Goal: Information Seeking & Learning: Check status

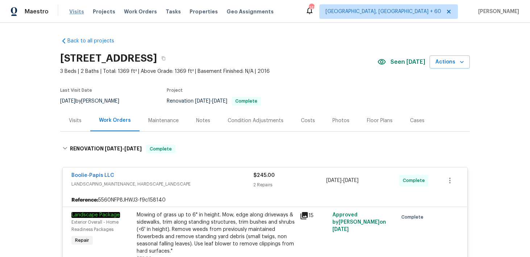
click at [76, 15] on span "Visits" at bounding box center [76, 11] width 15 height 7
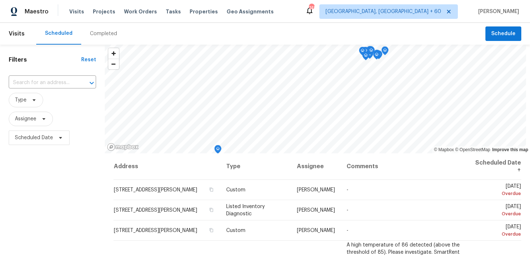
click at [90, 32] on div "Completed" at bounding box center [103, 33] width 27 height 7
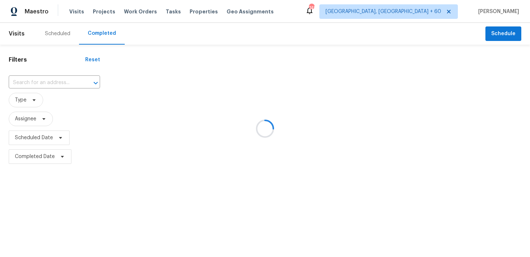
click at [40, 82] on div at bounding box center [265, 128] width 530 height 257
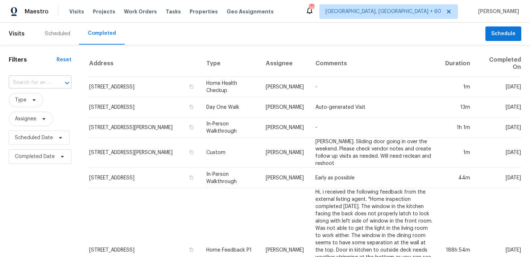
click at [27, 83] on input "text" at bounding box center [30, 82] width 42 height 11
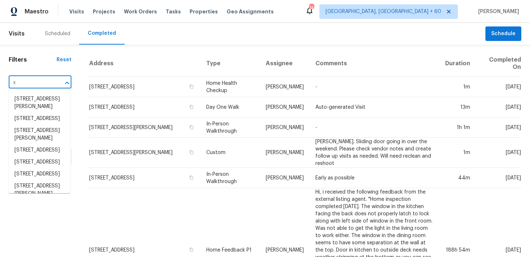
paste input "[STREET_ADDRESS]"
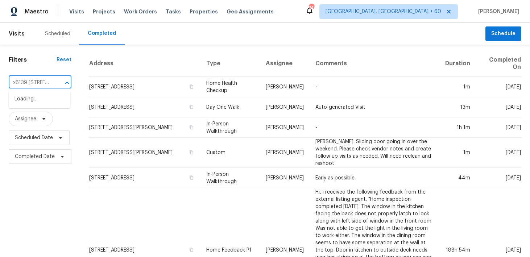
scroll to position [0, 49]
click at [29, 85] on input "x6139 [STREET_ADDRESS]" at bounding box center [30, 82] width 42 height 11
paste input "text"
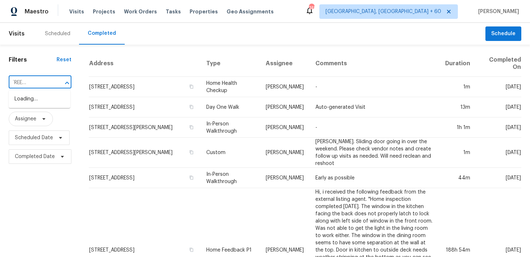
type input "[STREET_ADDRESS]"
click at [27, 105] on li "[STREET_ADDRESS]" at bounding box center [40, 99] width 62 height 12
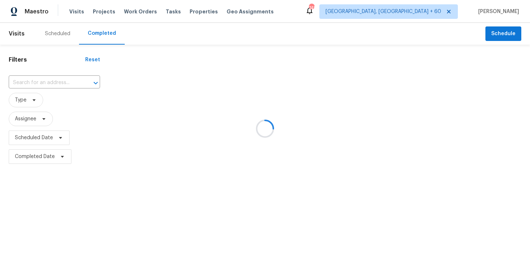
type input "[STREET_ADDRESS]"
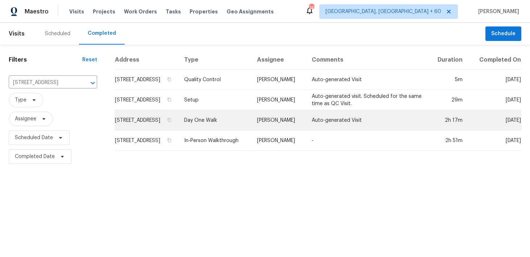
click at [214, 127] on td "Day One Walk" at bounding box center [214, 120] width 73 height 20
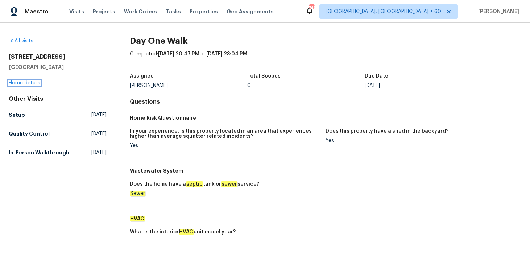
click at [20, 82] on link "Home details" at bounding box center [25, 82] width 32 height 5
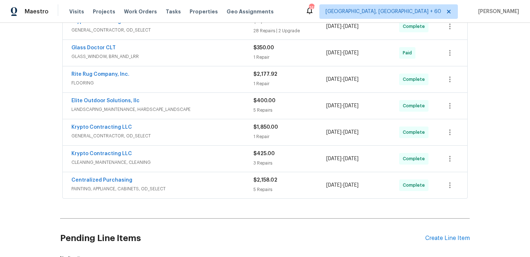
scroll to position [230, 0]
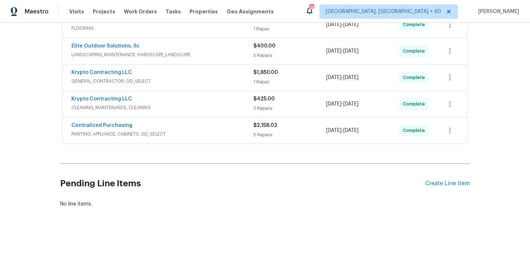
click at [262, 128] on div "$2,158.02" at bounding box center [289, 125] width 73 height 7
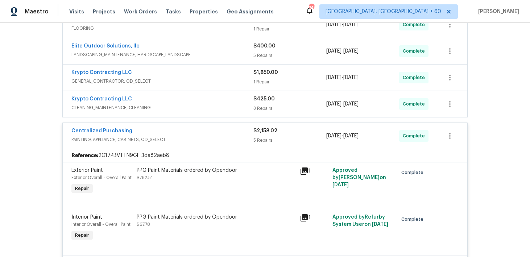
click at [264, 103] on div "$425.00 3 Repairs" at bounding box center [289, 103] width 73 height 17
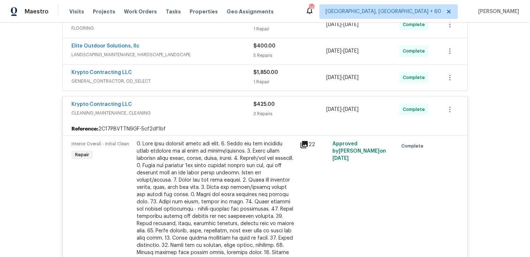
click at [260, 76] on div "$1,850.00 1 Repair" at bounding box center [289, 77] width 73 height 17
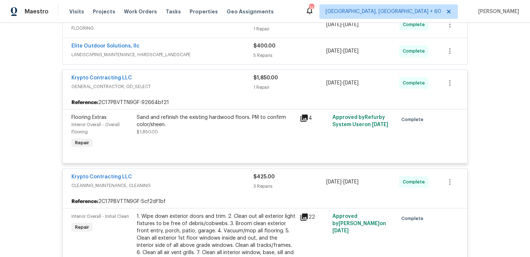
click at [261, 54] on div "5 Repairs" at bounding box center [289, 55] width 73 height 7
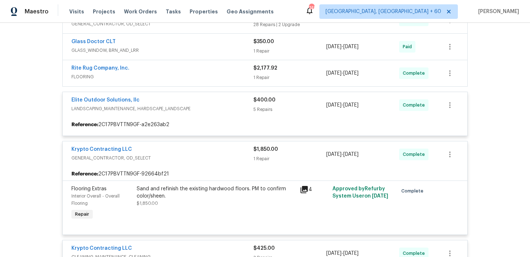
scroll to position [176, 0]
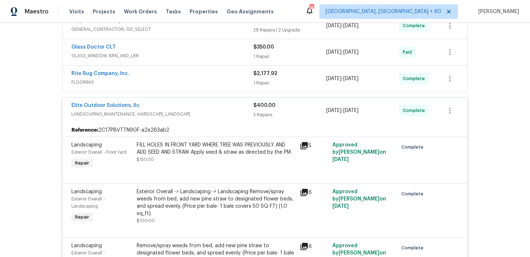
click at [265, 82] on div "1 Repair" at bounding box center [289, 82] width 73 height 7
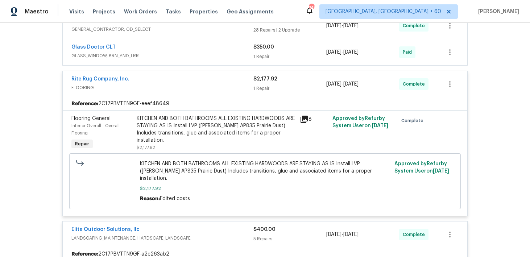
click at [266, 57] on div "1 Repair" at bounding box center [289, 56] width 73 height 7
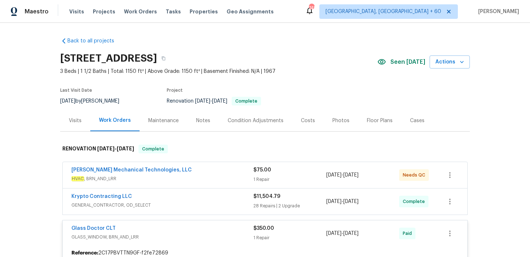
scroll to position [66, 0]
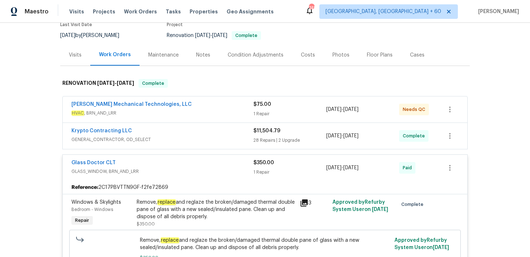
click at [260, 139] on div "28 Repairs | 2 Upgrade" at bounding box center [289, 140] width 73 height 7
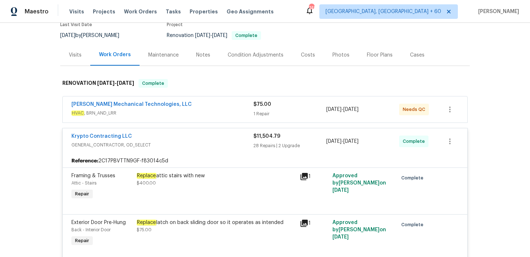
click at [262, 112] on div "1 Repair" at bounding box center [289, 113] width 73 height 7
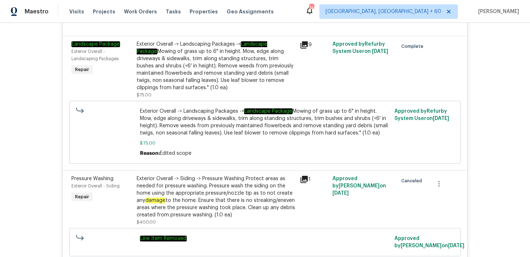
scroll to position [2922, 0]
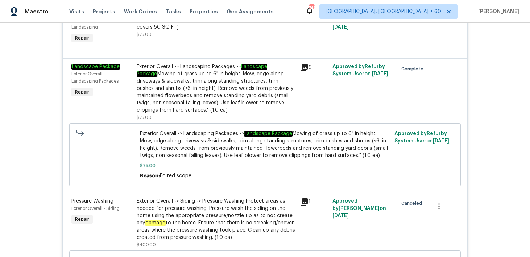
click at [301, 82] on div "9" at bounding box center [313, 92] width 33 height 62
click at [300, 78] on div "9" at bounding box center [313, 92] width 33 height 62
click at [300, 74] on div "9" at bounding box center [313, 92] width 33 height 62
click at [296, 72] on div "Exterior Overall -> Landscaping Packages -> Landscape Package Mowing of grass u…" at bounding box center [215, 92] width 163 height 62
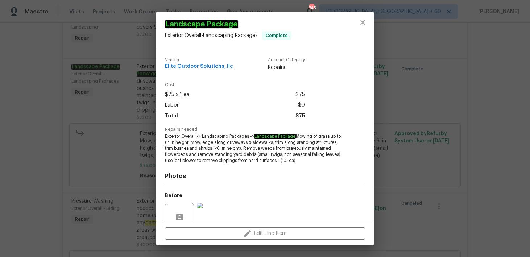
scroll to position [65, 0]
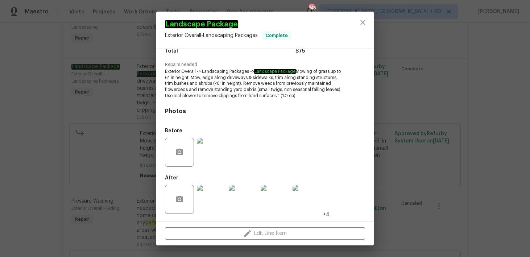
click at [209, 190] on img at bounding box center [211, 199] width 29 height 29
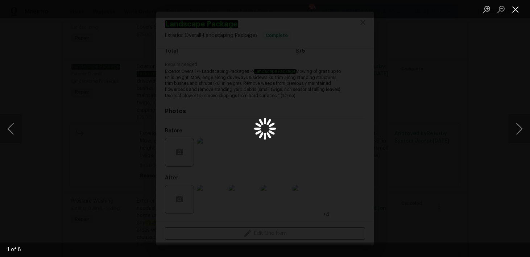
click at [519, 13] on button "Close lightbox" at bounding box center [515, 9] width 14 height 13
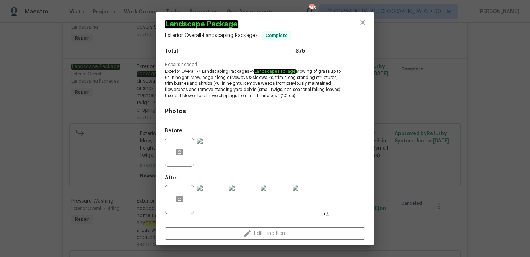
click at [212, 188] on img at bounding box center [211, 199] width 29 height 29
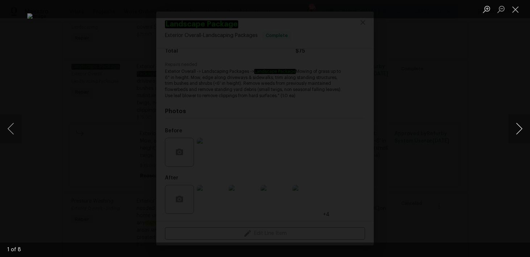
click at [520, 129] on button "Next image" at bounding box center [519, 128] width 22 height 29
click at [512, 9] on button "Close lightbox" at bounding box center [515, 9] width 14 height 13
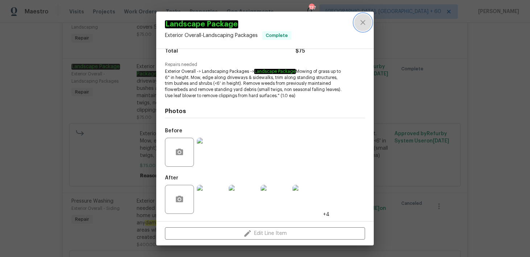
click at [363, 26] on icon "close" at bounding box center [362, 22] width 9 height 9
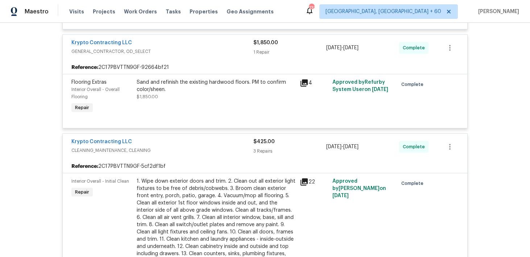
scroll to position [484, 0]
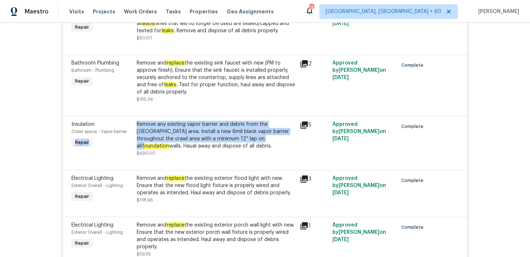
drag, startPoint x: 133, startPoint y: 133, endPoint x: 211, endPoint y: 142, distance: 78.4
click at [211, 142] on div "Insulation Crawl space - Vapor barrier Repair Remove any existing vapor barrier…" at bounding box center [264, 138] width 391 height 41
click at [169, 143] on em "foundation" at bounding box center [156, 146] width 28 height 6
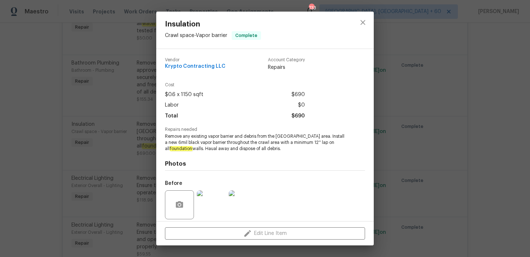
drag, startPoint x: 299, startPoint y: 135, endPoint x: 334, endPoint y: 142, distance: 35.9
click at [334, 142] on span "Remove any existing vapor barrier and debris from the [GEOGRAPHIC_DATA] area. I…" at bounding box center [255, 142] width 180 height 18
click at [290, 142] on span "Remove any existing vapor barrier and debris from the [GEOGRAPHIC_DATA] area. I…" at bounding box center [255, 142] width 180 height 18
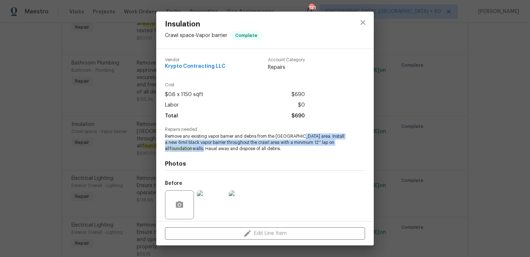
drag, startPoint x: 299, startPoint y: 135, endPoint x: 175, endPoint y: 149, distance: 124.6
click at [175, 149] on span "Remove any existing vapor barrier and debris from the [GEOGRAPHIC_DATA] area. I…" at bounding box center [255, 142] width 180 height 18
copy span "Install a new 6mil black vapor barrier throughout the crawl area with a minimum…"
click at [364, 20] on icon "close" at bounding box center [362, 22] width 5 height 5
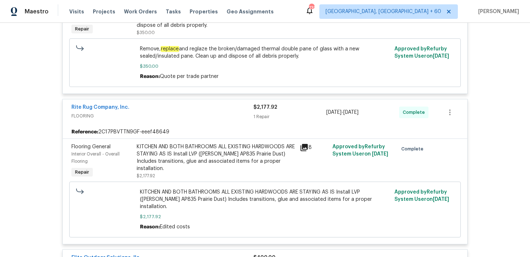
scroll to position [2541, 0]
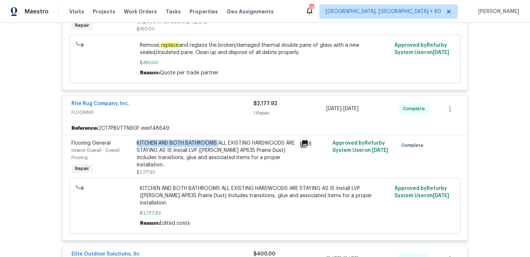
drag, startPoint x: 135, startPoint y: 142, endPoint x: 220, endPoint y: 145, distance: 85.2
click at [220, 145] on div "KITCHEN AND BOTH BATHROOMS ALL EXISTING HARDWOODS ARE STAYING AS IS Install LVP…" at bounding box center [215, 157] width 163 height 41
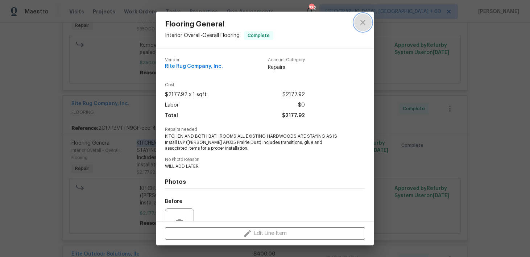
click at [362, 26] on icon "close" at bounding box center [362, 22] width 9 height 9
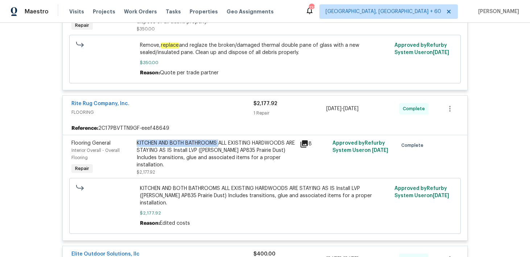
copy div "KITCHEN AND BOTH BATHROOMS"
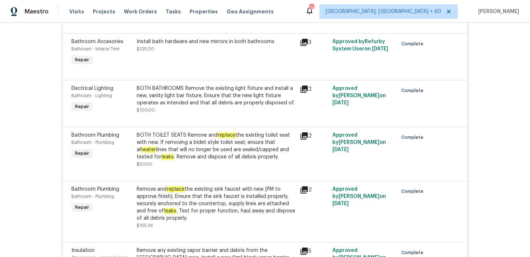
scroll to position [431, 0]
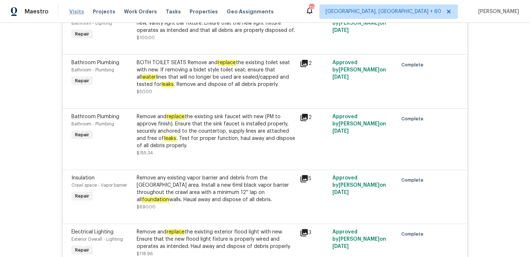
click at [75, 12] on span "Visits" at bounding box center [76, 11] width 15 height 7
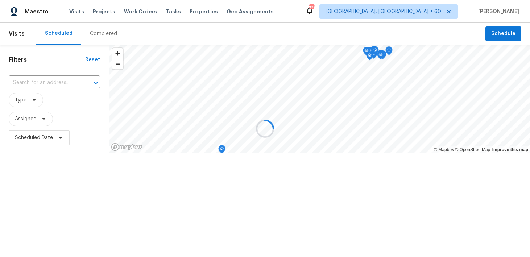
click at [98, 35] on div at bounding box center [265, 128] width 530 height 257
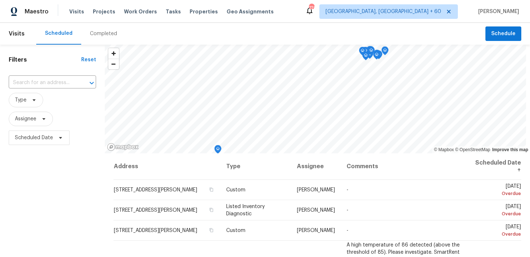
click at [97, 33] on div "Completed" at bounding box center [103, 33] width 27 height 7
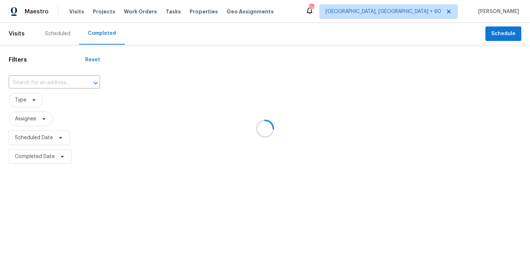
click at [43, 79] on div at bounding box center [265, 128] width 530 height 257
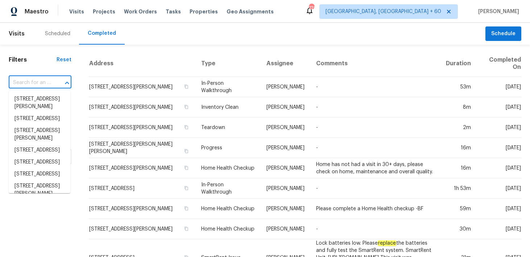
click at [37, 79] on input "text" at bounding box center [30, 82] width 42 height 11
paste input "[STREET_ADDRESS][PERSON_NAME]"
type input "[STREET_ADDRESS][PERSON_NAME]"
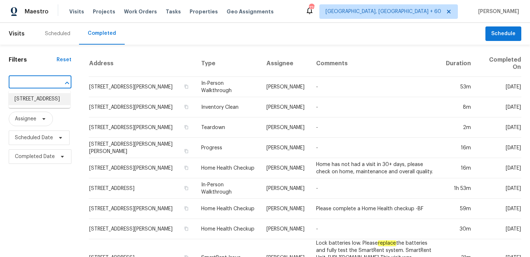
click at [25, 98] on li "[STREET_ADDRESS]" at bounding box center [40, 99] width 62 height 12
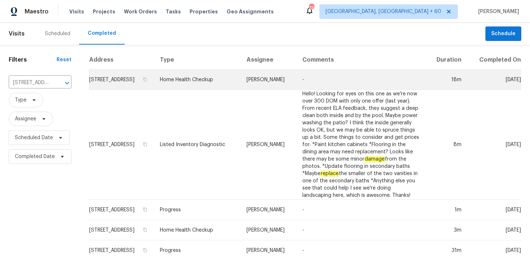
click at [212, 89] on td "Home Health Checkup" at bounding box center [197, 80] width 87 height 20
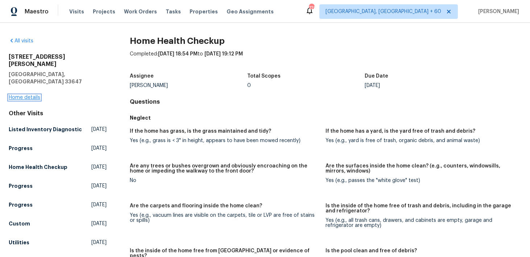
click at [30, 95] on link "Home details" at bounding box center [25, 97] width 32 height 5
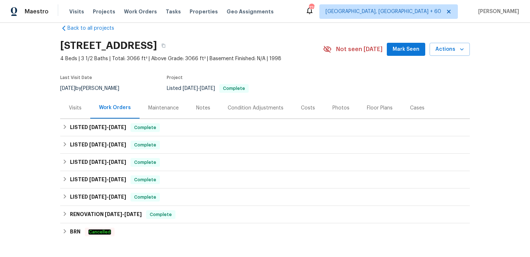
scroll to position [14, 0]
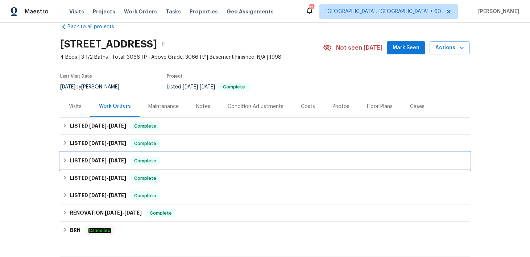
click at [176, 163] on div "LISTED [DATE] - [DATE] Complete" at bounding box center [264, 160] width 405 height 9
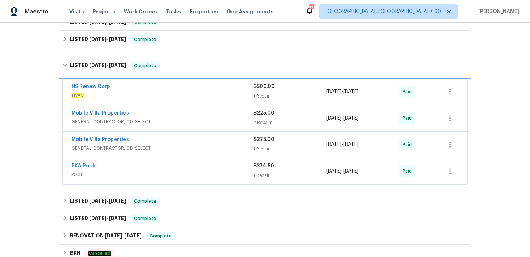
scroll to position [102, 0]
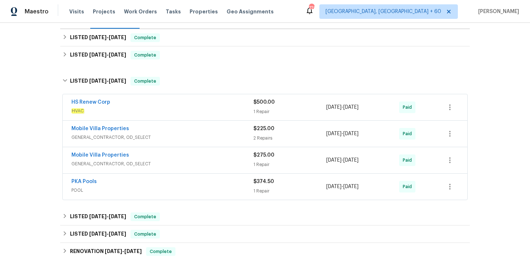
click at [254, 180] on span "$374.50" at bounding box center [263, 181] width 21 height 5
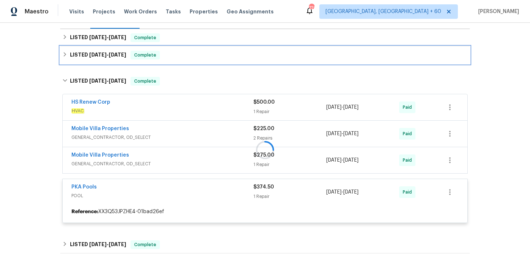
click at [193, 52] on div "LISTED [DATE] - [DATE] Complete" at bounding box center [264, 55] width 405 height 9
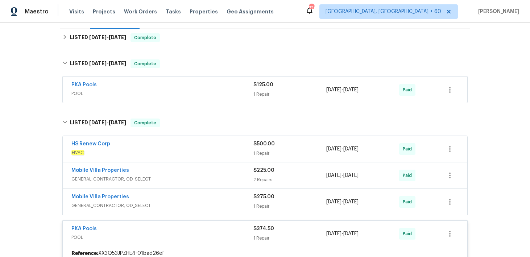
click at [255, 95] on div "1 Repair" at bounding box center [289, 94] width 73 height 7
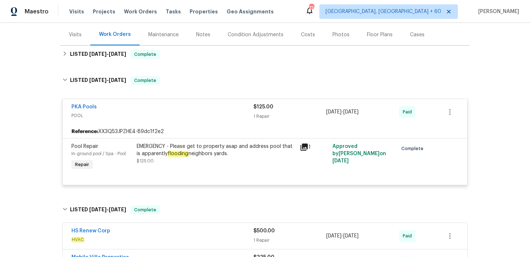
scroll to position [72, 0]
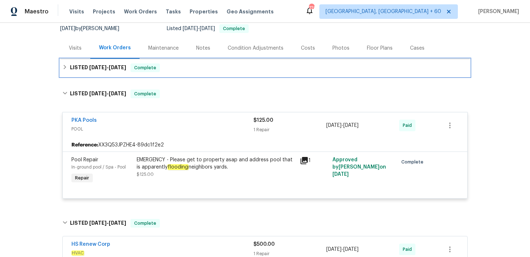
click at [186, 68] on div "LISTED [DATE] - [DATE] Complete" at bounding box center [264, 67] width 405 height 9
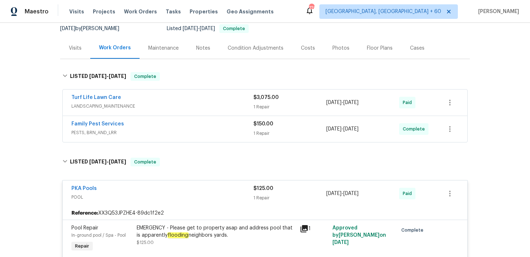
click at [263, 100] on span "$3,075.00" at bounding box center [265, 97] width 25 height 5
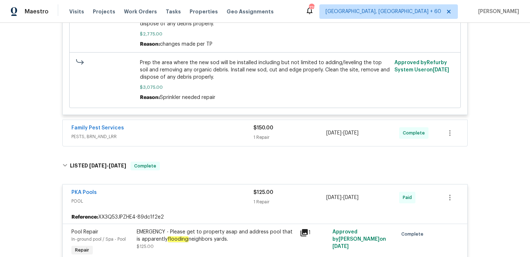
scroll to position [261, 0]
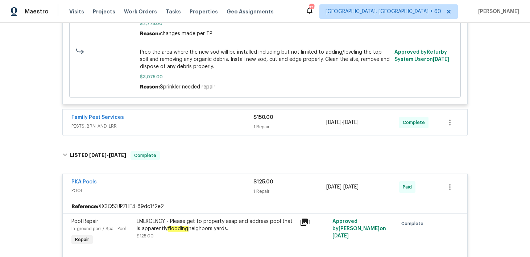
click at [264, 125] on div "1 Repair" at bounding box center [289, 126] width 73 height 7
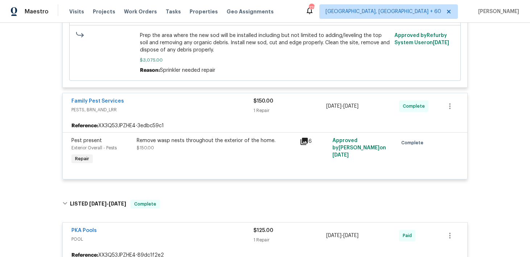
scroll to position [281, 0]
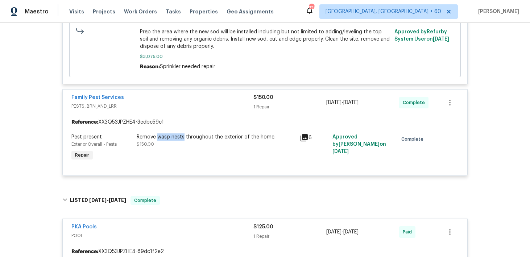
drag, startPoint x: 156, startPoint y: 140, endPoint x: 183, endPoint y: 140, distance: 26.8
click at [183, 140] on div "Remove wasp nests throughout the exterior of the home." at bounding box center [216, 136] width 159 height 7
copy div "wasp nests"
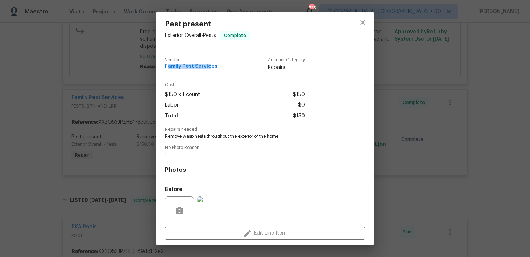
drag, startPoint x: 167, startPoint y: 67, endPoint x: 212, endPoint y: 67, distance: 44.9
click at [211, 67] on span "Family Pest Services" at bounding box center [191, 66] width 53 height 5
click at [187, 68] on span "Family Pest Services" at bounding box center [191, 66] width 53 height 5
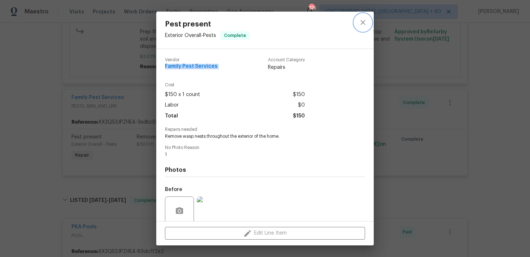
click at [361, 26] on icon "close" at bounding box center [362, 22] width 9 height 9
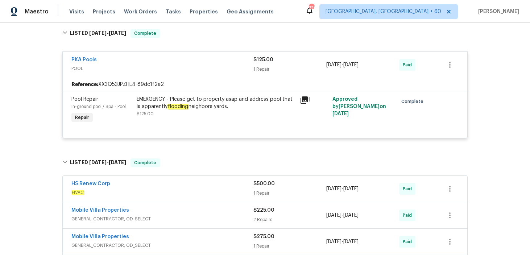
scroll to position [450, 0]
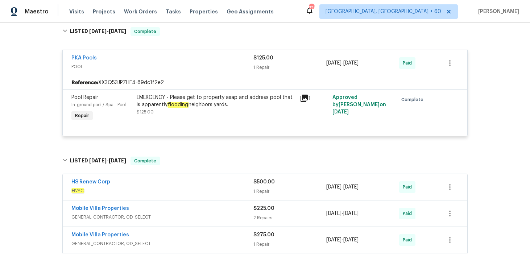
click at [217, 104] on div "EMERGENCY - Please get to property asap and address pool that is apparently flo…" at bounding box center [216, 101] width 159 height 14
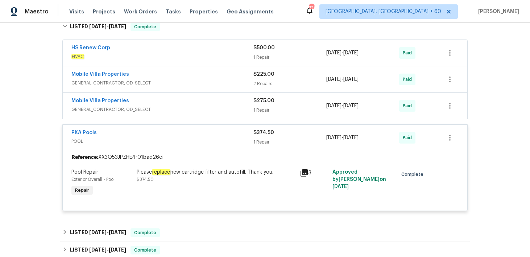
scroll to position [587, 0]
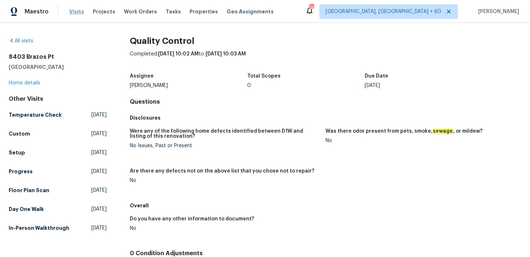
click at [75, 9] on span "Visits" at bounding box center [76, 11] width 15 height 7
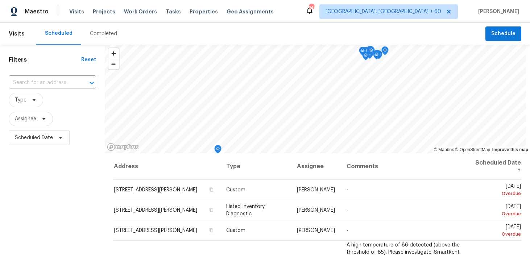
click at [91, 35] on div "Completed" at bounding box center [103, 33] width 27 height 7
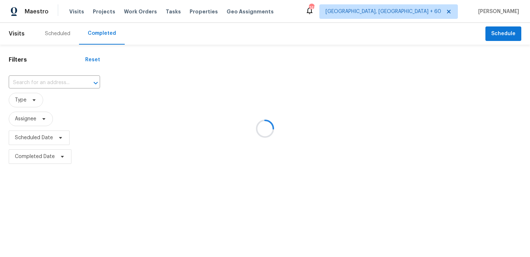
click at [71, 67] on div at bounding box center [265, 128] width 530 height 257
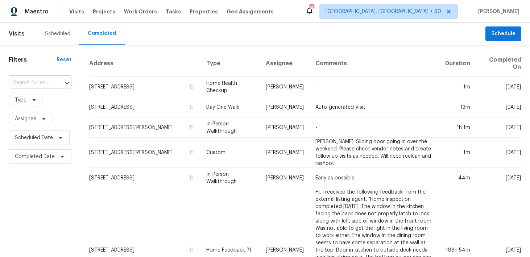
click at [48, 79] on input "text" at bounding box center [30, 82] width 42 height 11
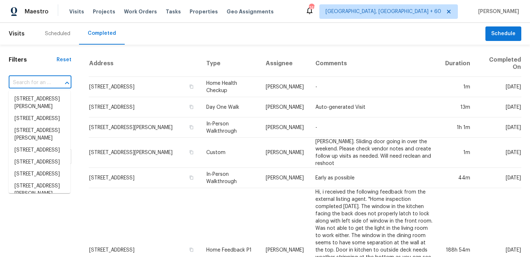
paste input "[STREET_ADDRESS]"
type input "[STREET_ADDRESS]"
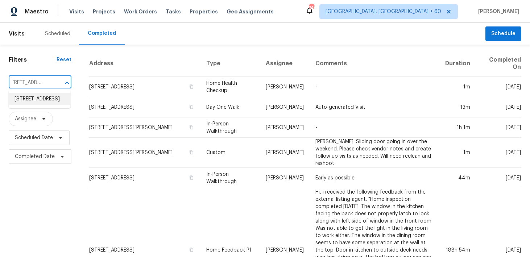
click at [33, 103] on li "[STREET_ADDRESS]" at bounding box center [40, 99] width 62 height 12
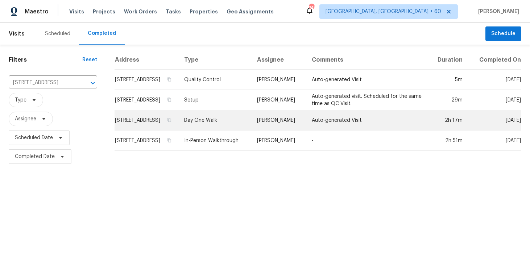
click at [217, 129] on td "Day One Walk" at bounding box center [214, 120] width 73 height 20
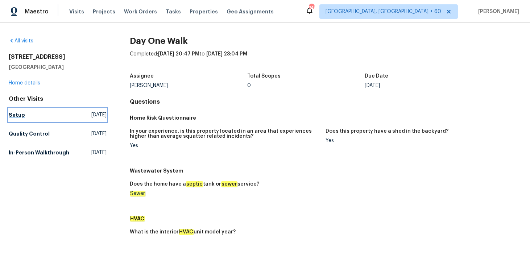
click at [20, 116] on h5 "Setup" at bounding box center [17, 114] width 16 height 7
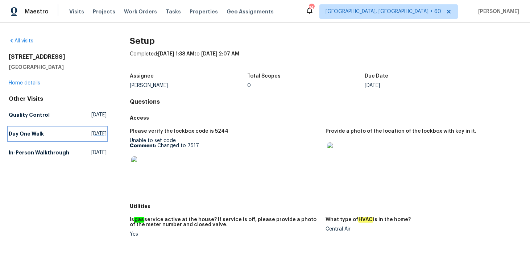
click at [32, 133] on h5 "Day One Walk" at bounding box center [26, 133] width 35 height 7
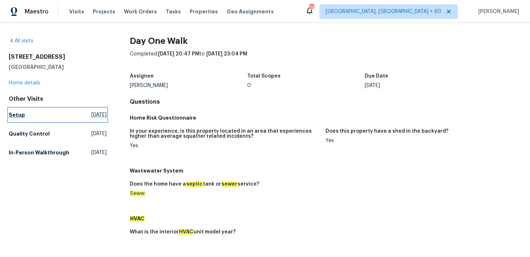
click at [16, 118] on h5 "Setup" at bounding box center [17, 114] width 16 height 7
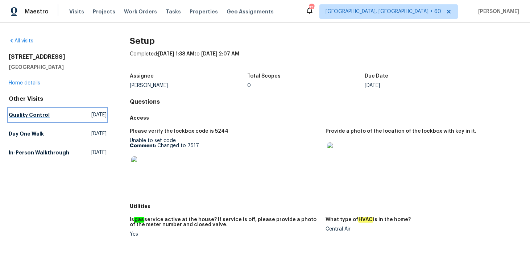
click at [33, 114] on h5 "Quality Control" at bounding box center [29, 114] width 41 height 7
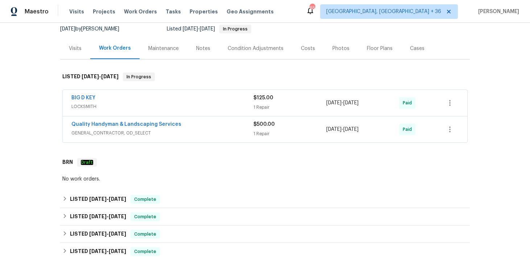
scroll to position [69, 0]
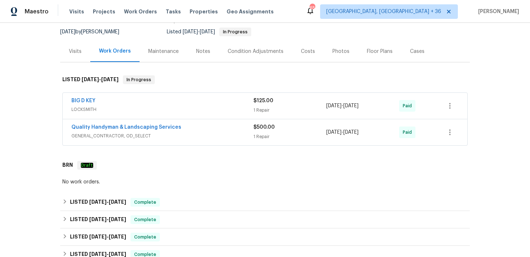
click at [267, 134] on div "1 Repair" at bounding box center [289, 136] width 73 height 7
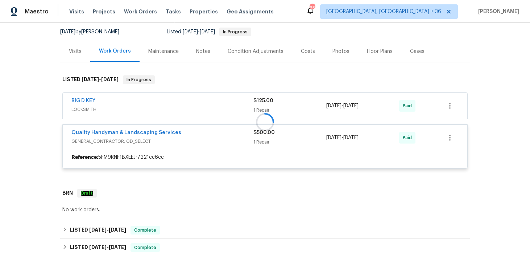
click at [264, 109] on div at bounding box center [264, 122] width 409 height 108
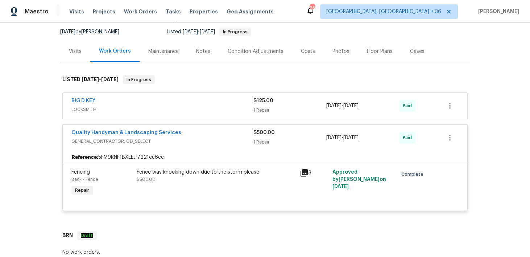
click at [260, 107] on div "1 Repair" at bounding box center [289, 109] width 73 height 7
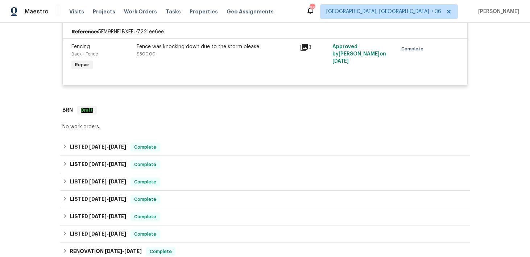
scroll to position [0, 0]
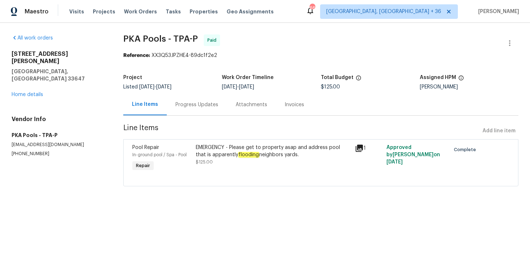
click at [197, 111] on div "Progress Updates" at bounding box center [197, 104] width 60 height 21
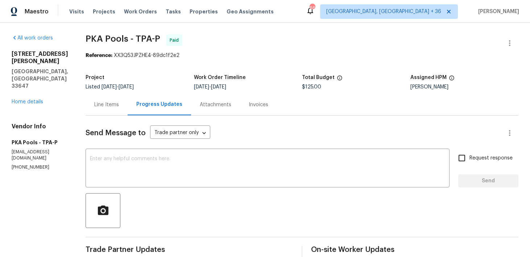
scroll to position [98, 0]
